Goal: Task Accomplishment & Management: Complete application form

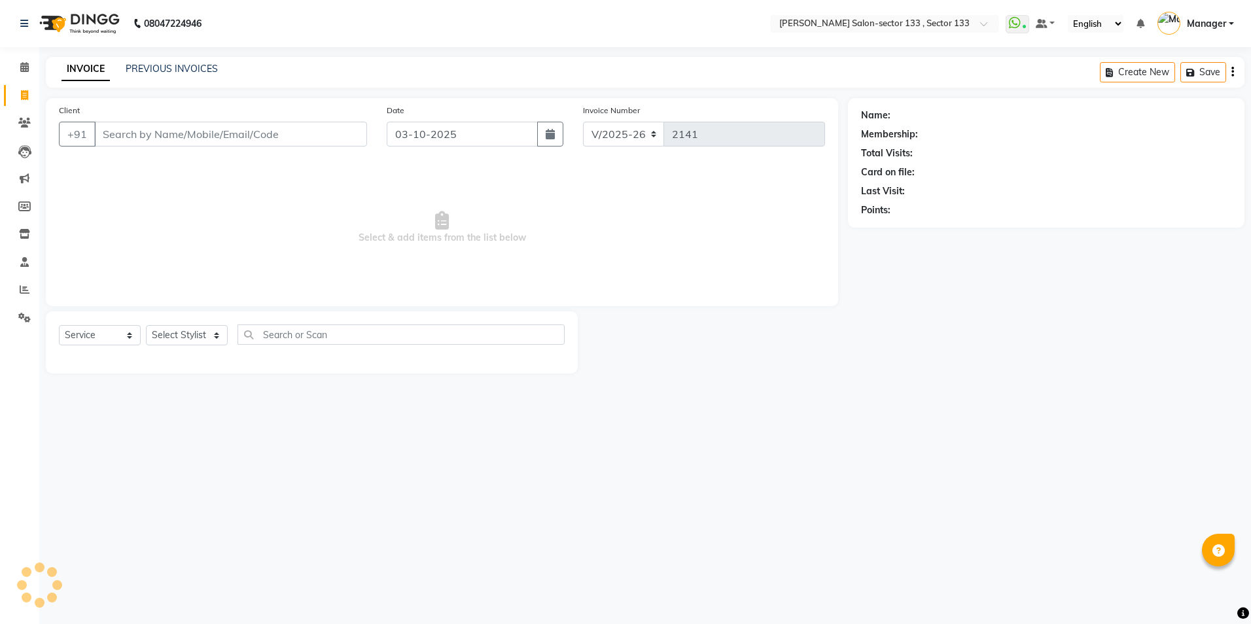
select select "8302"
select select "service"
click at [185, 334] on select "Select Stylist" at bounding box center [187, 335] width 82 height 20
click at [184, 334] on select "Select Stylist" at bounding box center [187, 335] width 82 height 20
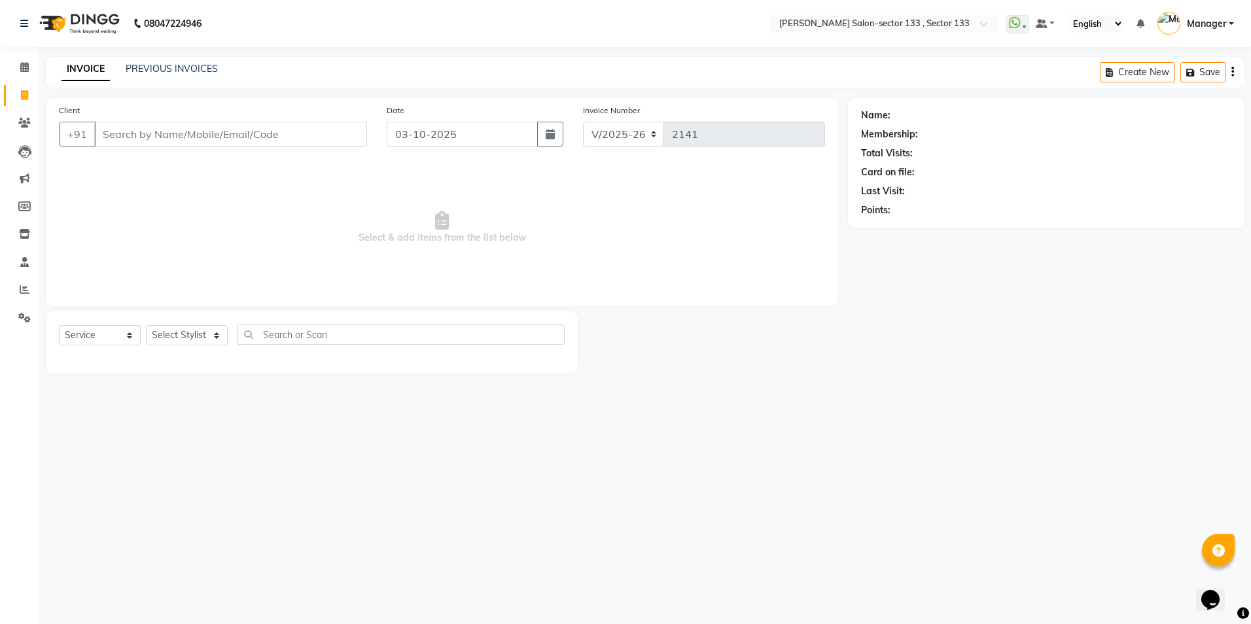
click at [184, 335] on select "Select Stylist" at bounding box center [187, 335] width 82 height 20
click at [184, 336] on select "Select Stylist [PERSON_NAME] [PERSON_NAME] [PERSON_NAME] Manager Mehboob Owner …" at bounding box center [187, 335] width 82 height 20
select select "90535"
click at [146, 325] on select "Select Stylist [PERSON_NAME] [PERSON_NAME] [PERSON_NAME] Manager Mehboob Owner …" at bounding box center [187, 335] width 82 height 20
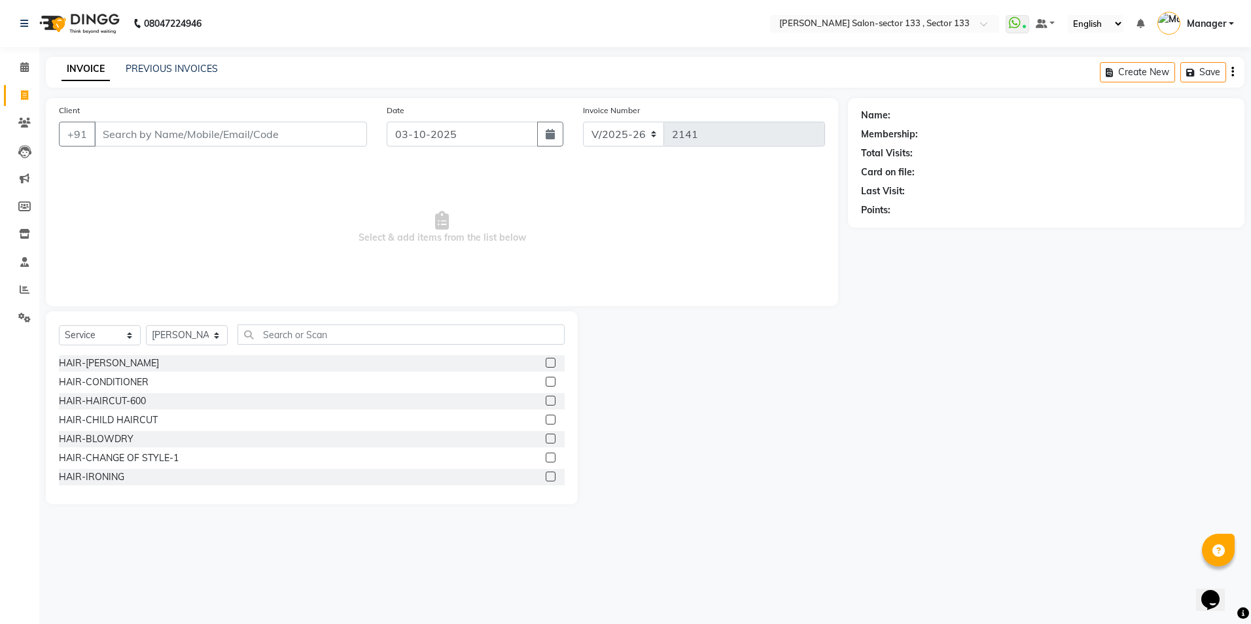
click at [329, 345] on div "Select Service Product Membership Package Voucher Prepaid Gift Card Select Styl…" at bounding box center [312, 339] width 506 height 31
click at [331, 338] on input "text" at bounding box center [400, 334] width 327 height 20
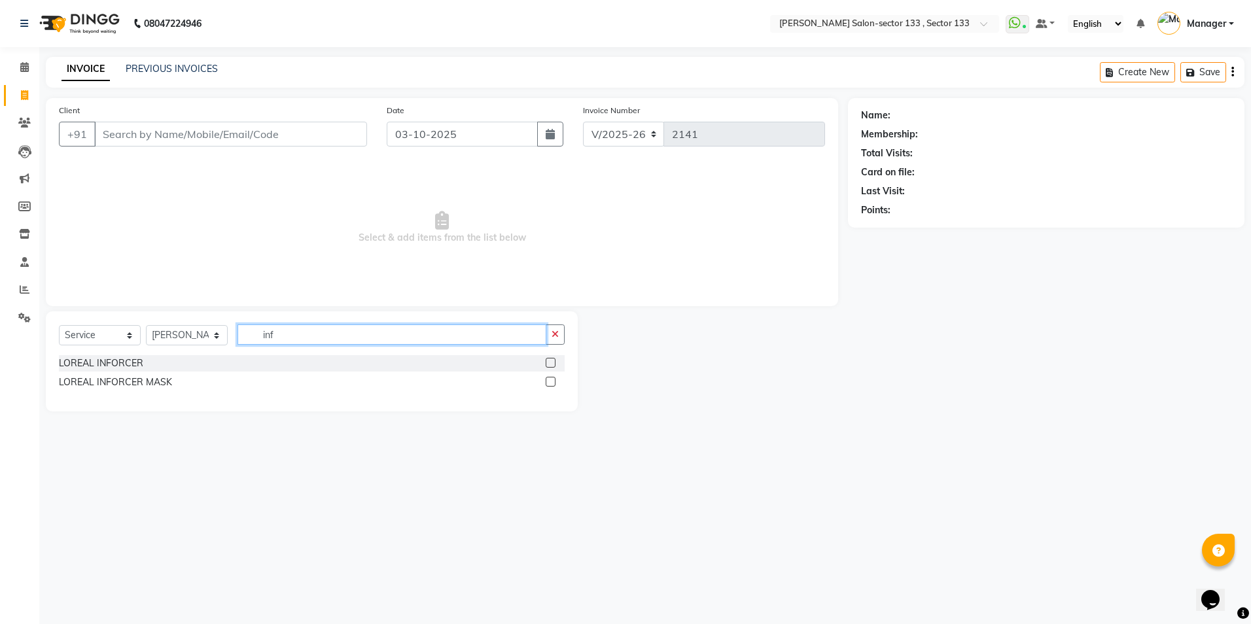
type input "inf"
click at [547, 362] on label at bounding box center [550, 363] width 10 height 10
click at [547, 362] on input "checkbox" at bounding box center [549, 363] width 9 height 9
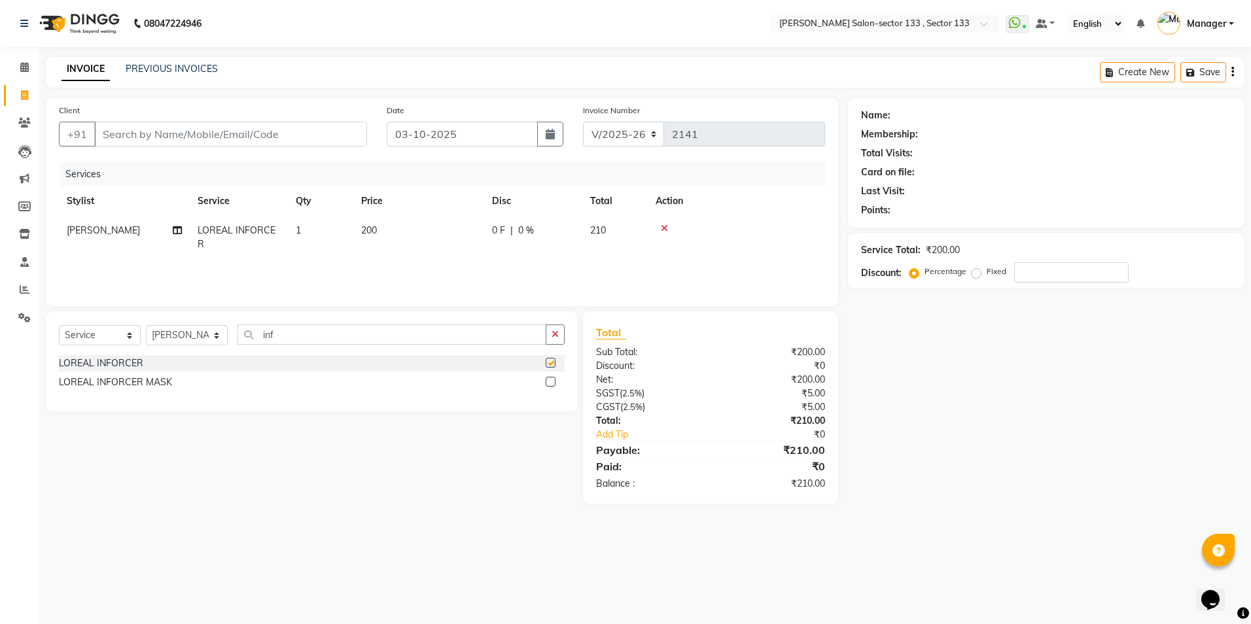
checkbox input "false"
click at [546, 382] on label at bounding box center [550, 382] width 10 height 10
click at [546, 382] on input "checkbox" at bounding box center [549, 382] width 9 height 9
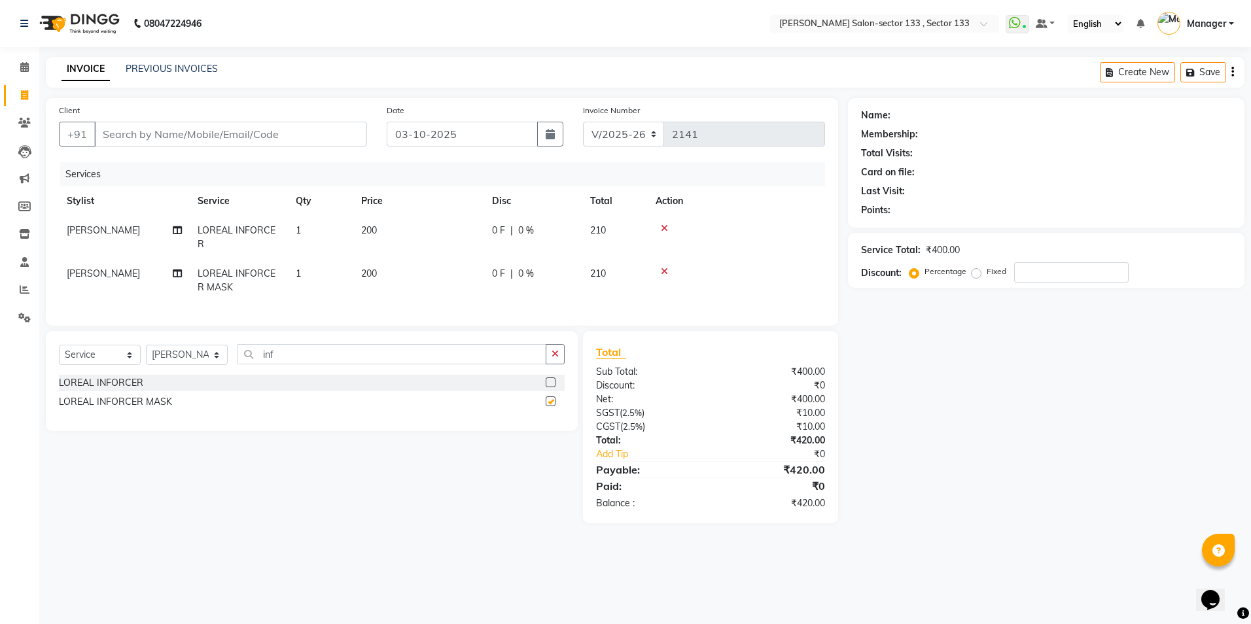
checkbox input "false"
click at [204, 365] on select "Select Stylist [PERSON_NAME] [PERSON_NAME] [PERSON_NAME] Manager Mehboob Owner …" at bounding box center [187, 355] width 82 height 20
click at [146, 354] on select "Select Stylist [PERSON_NAME] [PERSON_NAME] [PERSON_NAME] Manager Mehboob Owner …" at bounding box center [187, 355] width 82 height 20
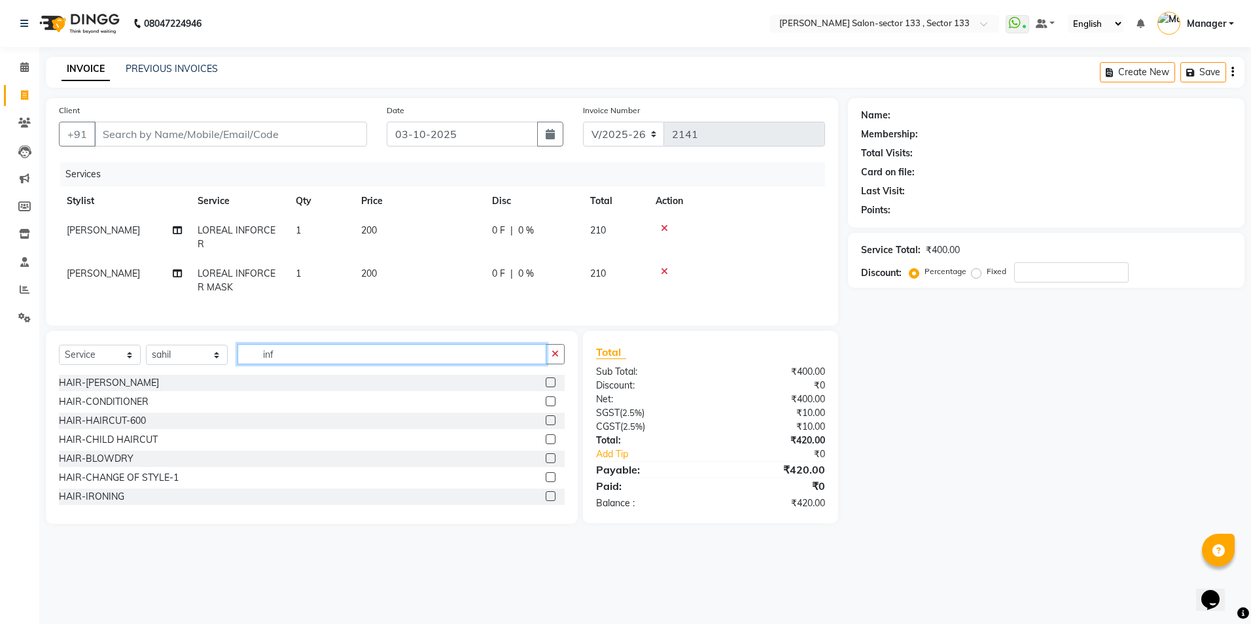
click at [289, 364] on input "inf" at bounding box center [391, 354] width 309 height 20
click at [210, 365] on select "Select Stylist [PERSON_NAME] [PERSON_NAME] [PERSON_NAME] Manager Mehboob Owner …" at bounding box center [187, 355] width 82 height 20
select select "80846"
click at [146, 354] on select "Select Stylist [PERSON_NAME] [PERSON_NAME] [PERSON_NAME] Manager Mehboob Owner …" at bounding box center [187, 355] width 82 height 20
click at [334, 364] on input "inf" at bounding box center [391, 354] width 309 height 20
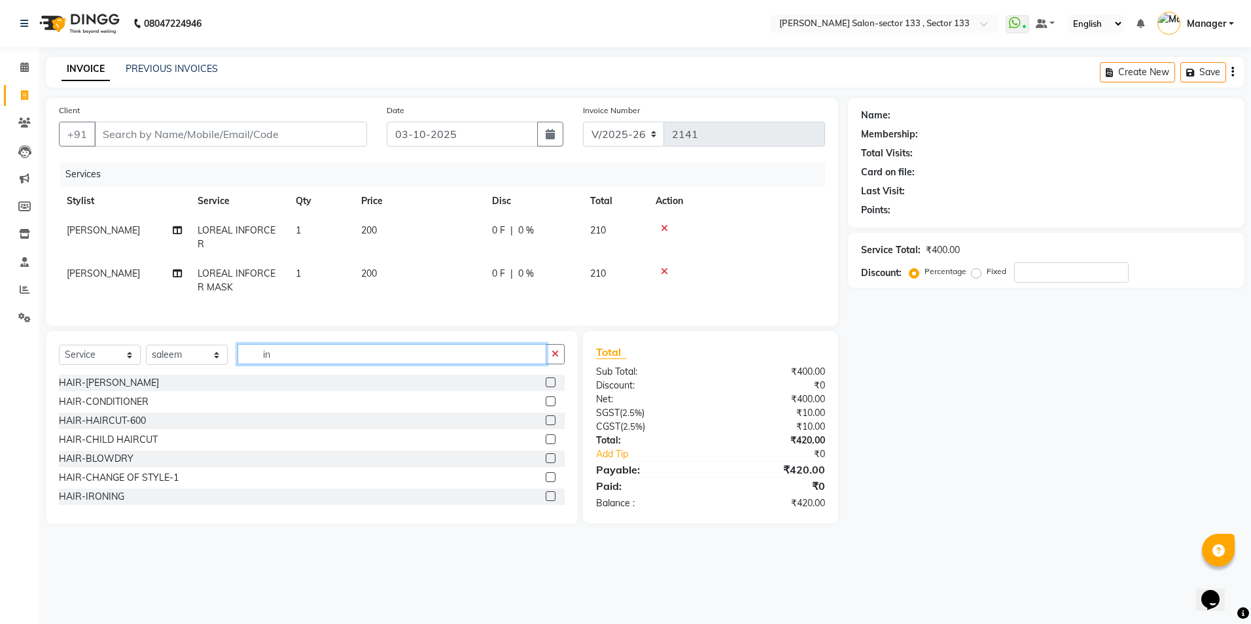
type input "i"
type input "cut"
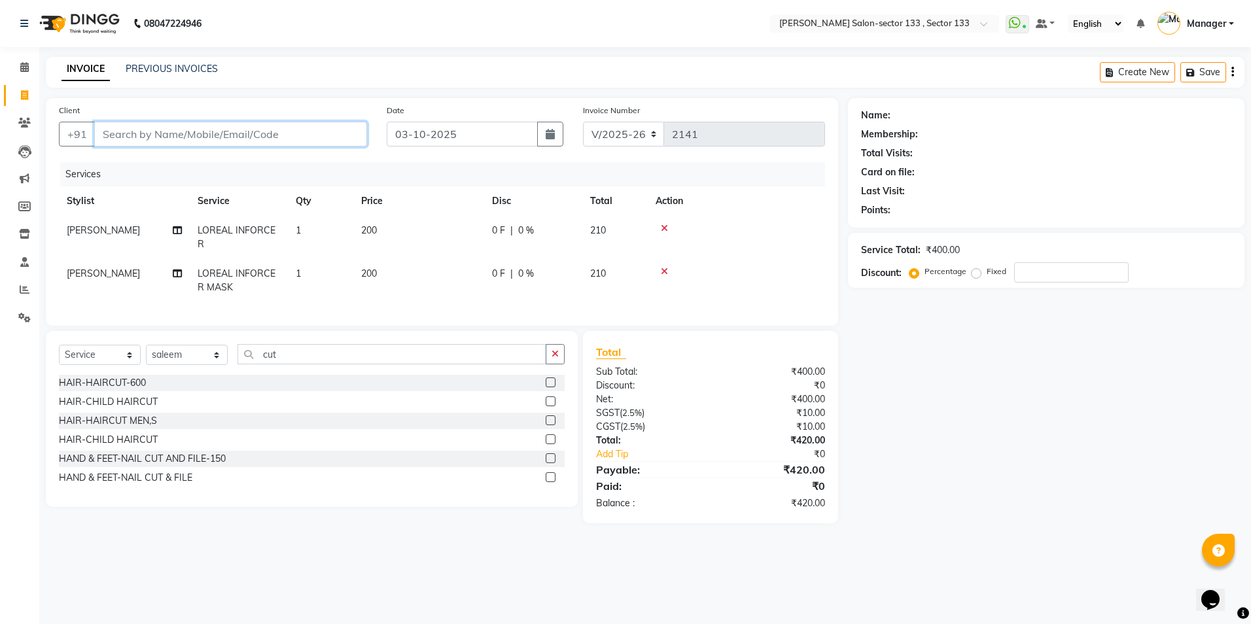
click at [276, 139] on input "Client" at bounding box center [230, 134] width 273 height 25
type input "7"
type input "0"
click at [138, 169] on span "Anshika" at bounding box center [129, 164] width 39 height 13
type input "7017455945"
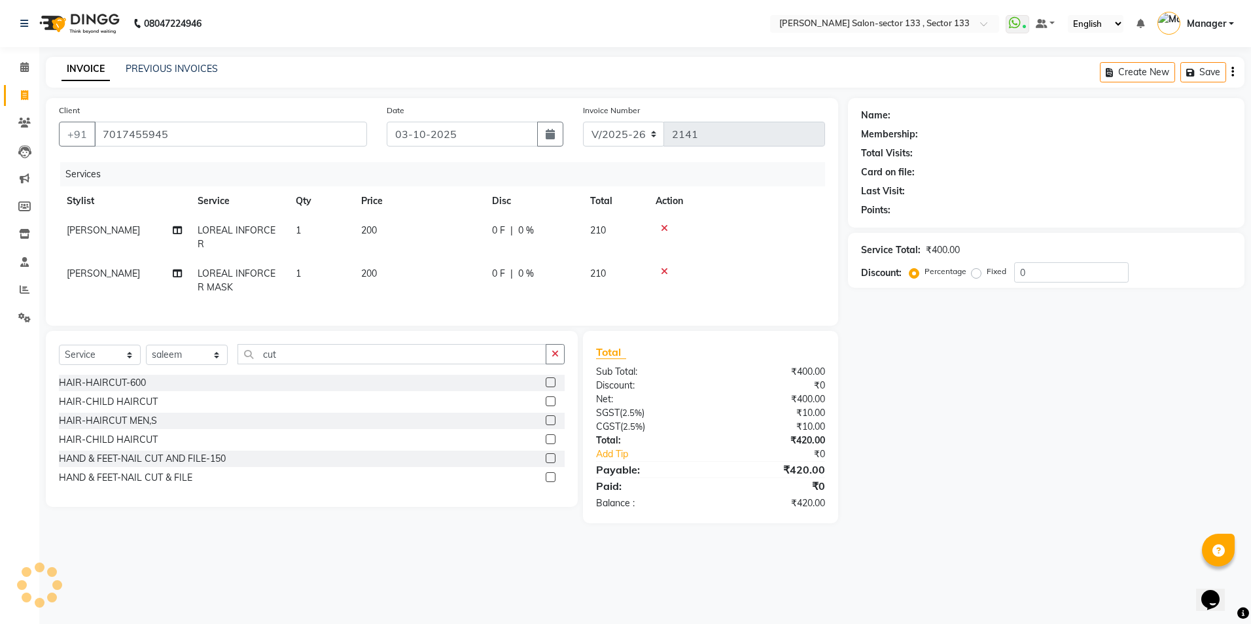
select select "1: Object"
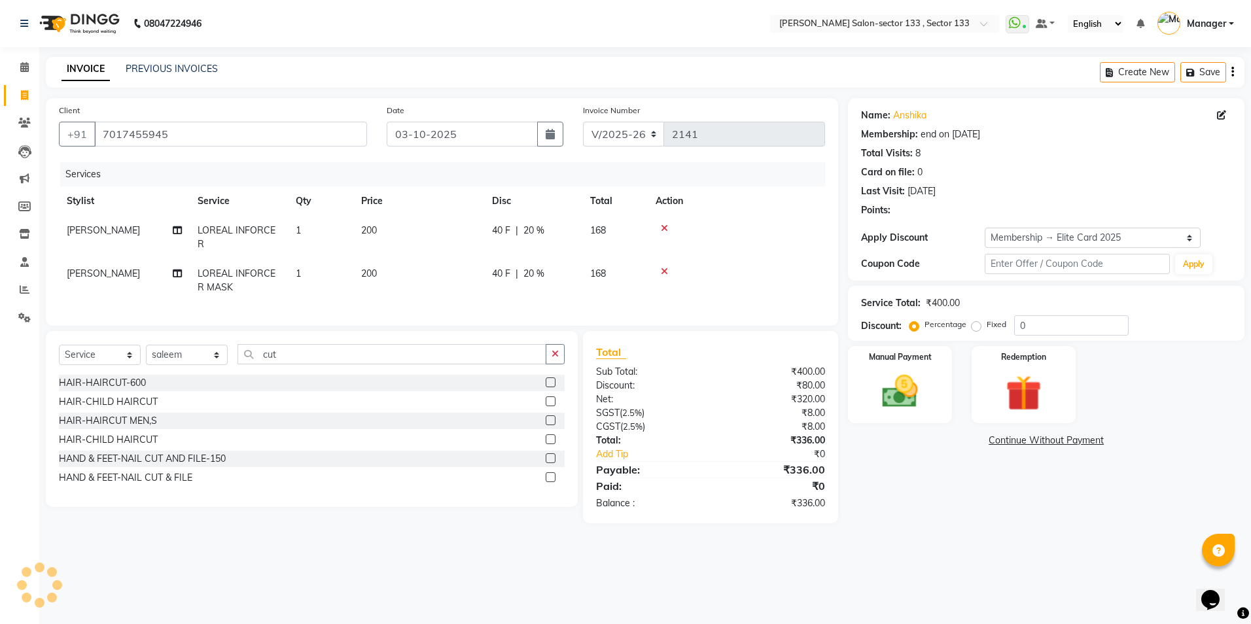
type input "20"
click at [551, 425] on label at bounding box center [550, 420] width 10 height 10
click at [551, 425] on input "checkbox" at bounding box center [549, 421] width 9 height 9
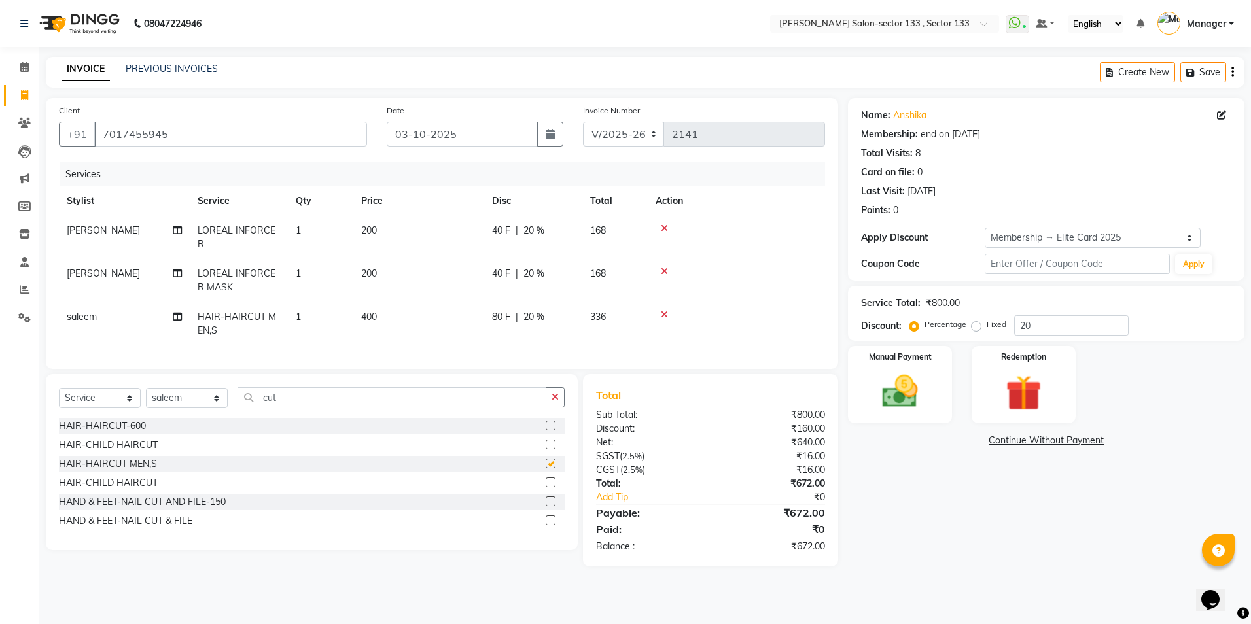
checkbox input "false"
click at [423, 407] on input "cut" at bounding box center [391, 397] width 309 height 20
type input "c"
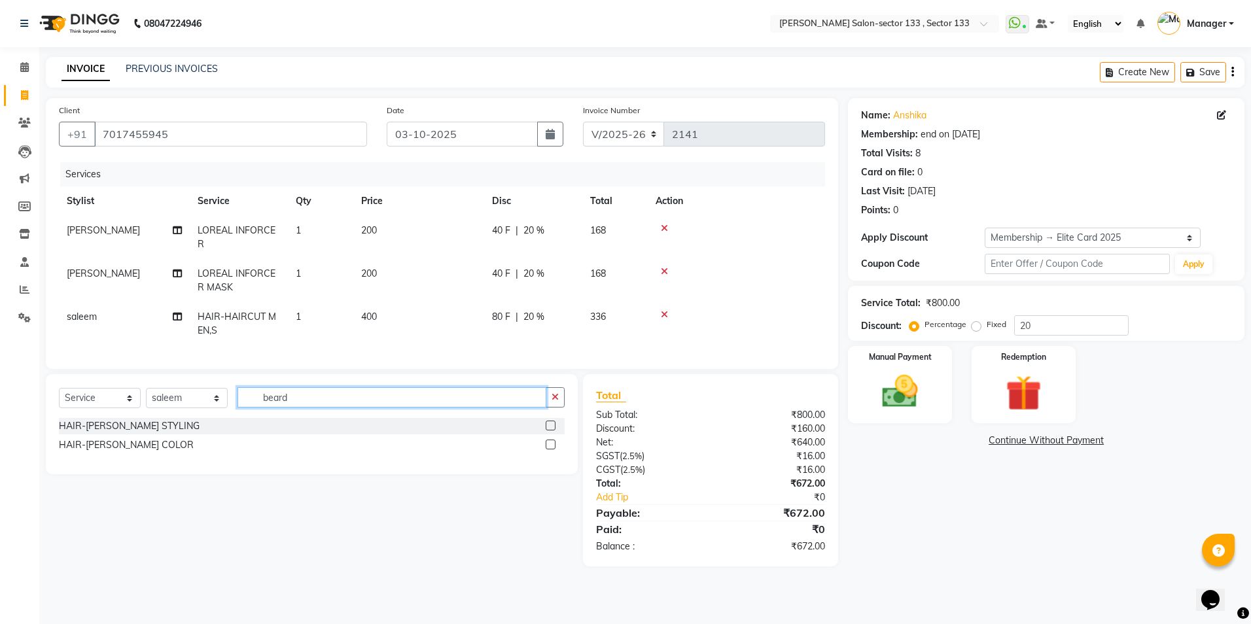
type input "beard"
click at [549, 430] on label at bounding box center [550, 426] width 10 height 10
click at [549, 430] on input "checkbox" at bounding box center [549, 426] width 9 height 9
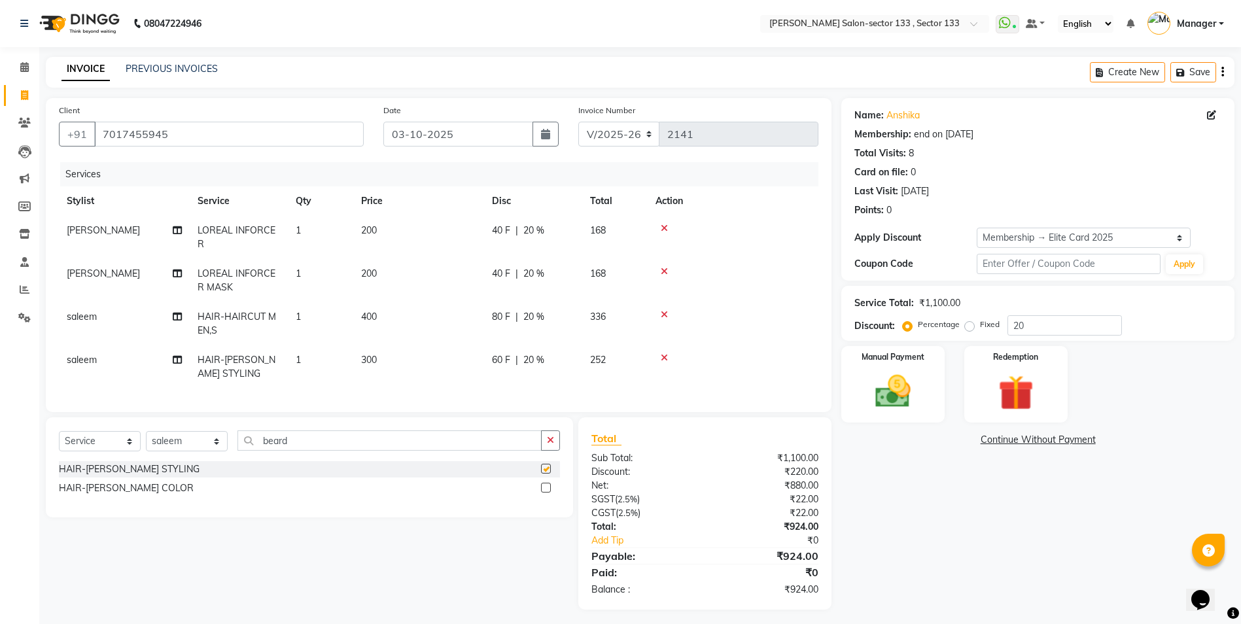
checkbox input "false"
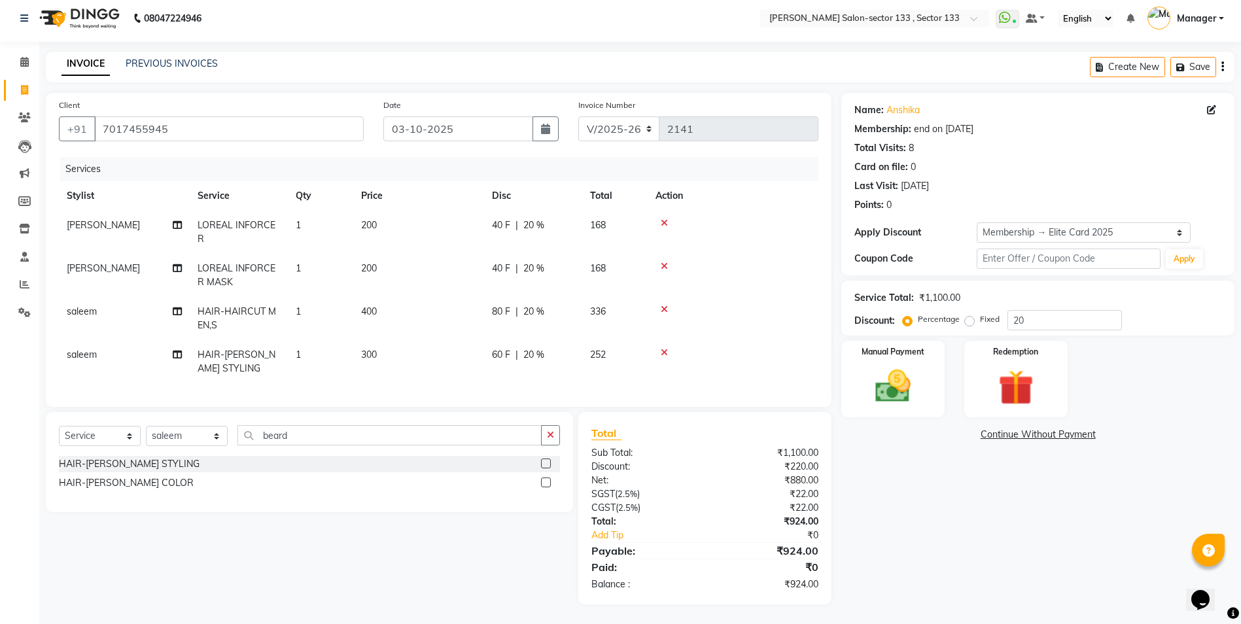
scroll to position [15, 0]
click at [895, 402] on div "Manual Payment" at bounding box center [892, 379] width 107 height 80
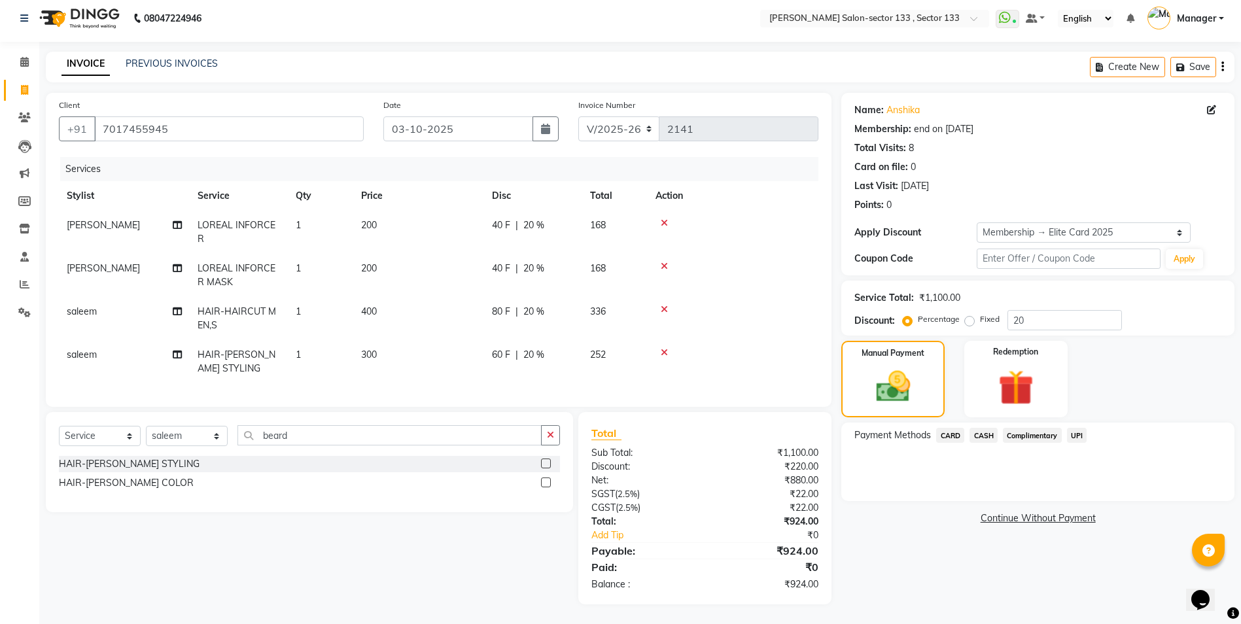
click at [1076, 428] on span "UPI" at bounding box center [1077, 435] width 20 height 15
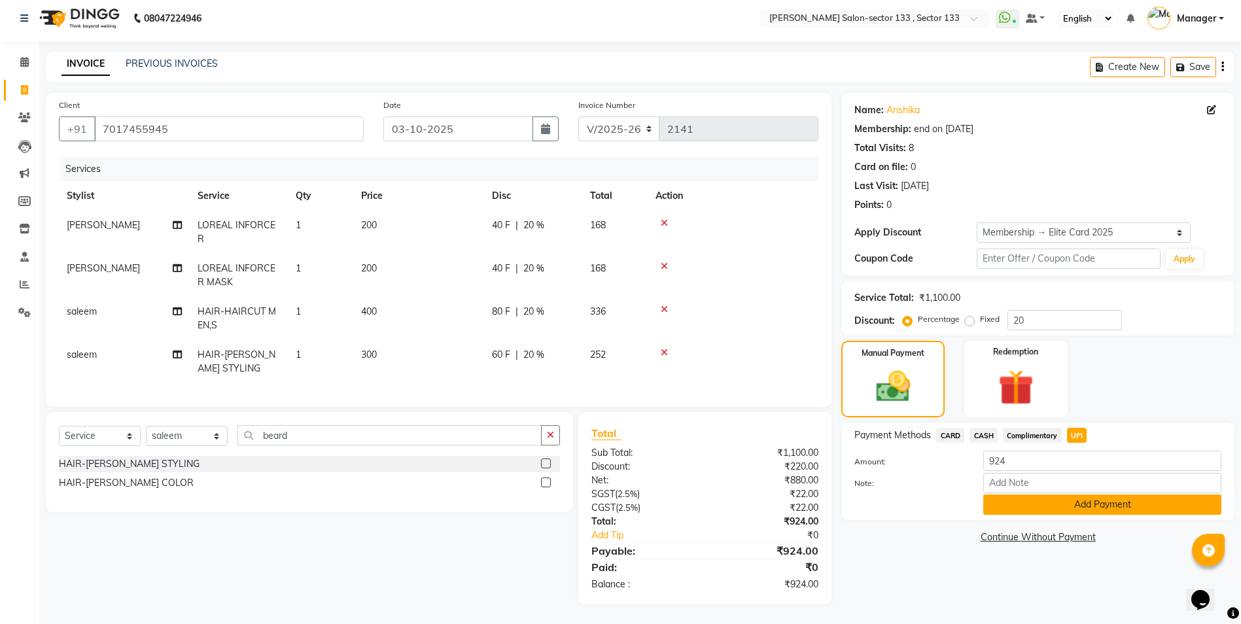
click at [1049, 497] on button "Add Payment" at bounding box center [1102, 504] width 238 height 20
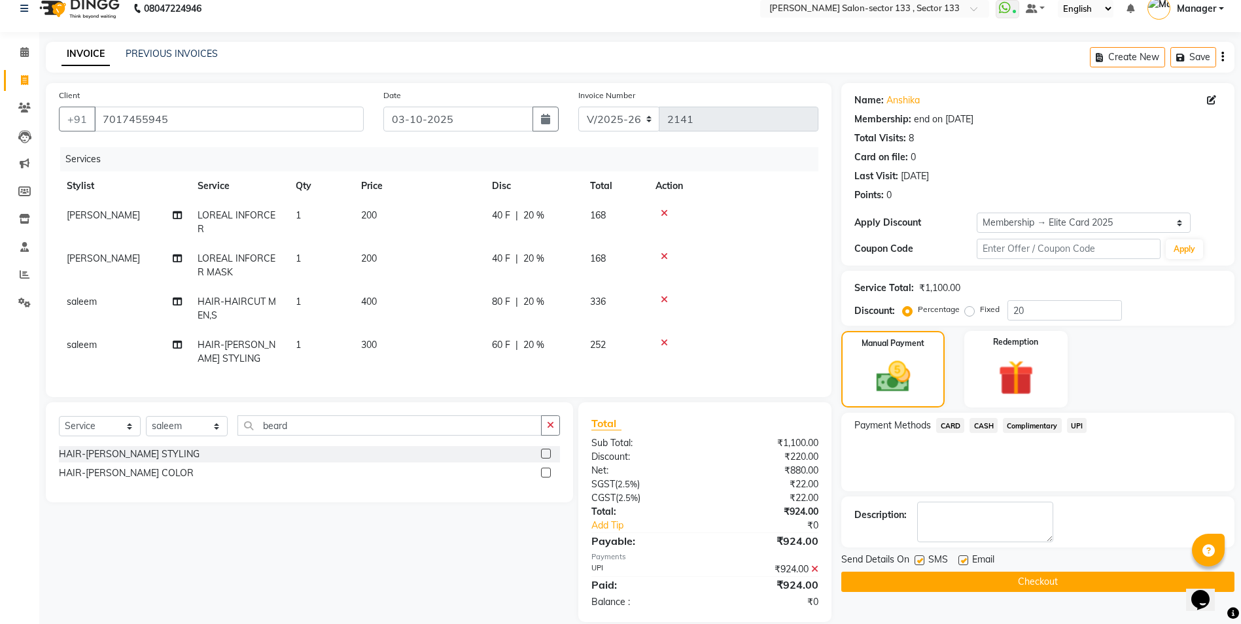
click at [976, 578] on button "Checkout" at bounding box center [1037, 582] width 393 height 20
